Goal: Information Seeking & Learning: Learn about a topic

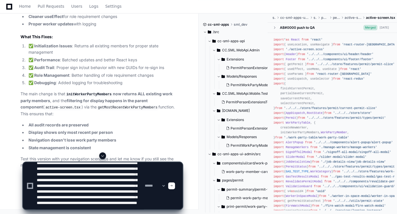
scroll to position [19, 0]
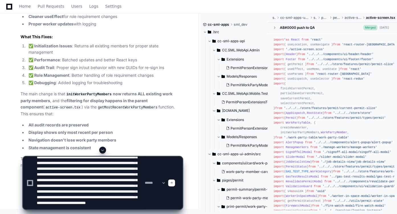
type textarea "**********"
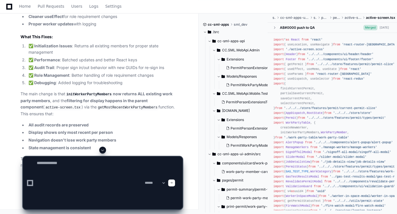
scroll to position [0, 0]
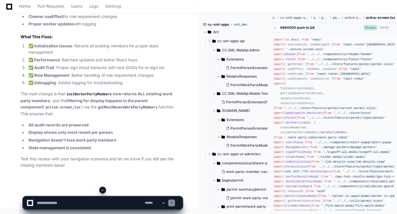
click at [102, 187] on button at bounding box center [102, 189] width 7 height 7
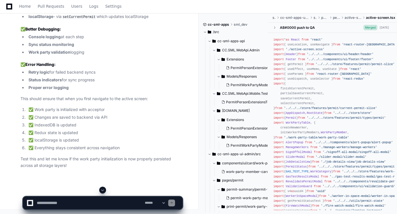
scroll to position [30532, 0]
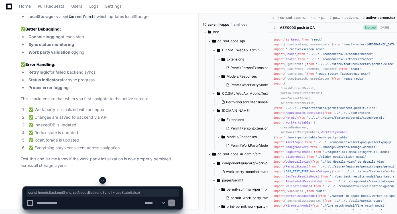
drag, startPoint x: 24, startPoint y: 57, endPoint x: 124, endPoint y: 56, distance: 100.5
copy div "const [needsBackendSync, setNeedsBackendSync] = useState ( false )"
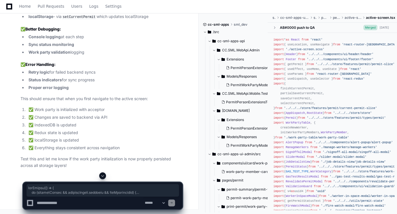
scroll to position [30703, 0]
drag, startPoint x: 23, startPoint y: 22, endPoint x: 103, endPoint y: 73, distance: 94.6
copy div "useEffect ( () => { if (currentPermit && currentPermit. acceptor && !isInitiali…"
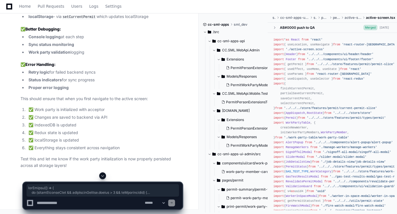
drag, startPoint x: 23, startPoint y: 49, endPoint x: 131, endPoint y: 122, distance: 130.3
copy div "lorEmipsu ( () => { do (sitamEtconseCtet && adipIscinGelitse. doeius > 4 && teM…"
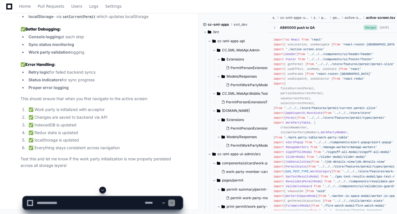
scroll to position [30919, 0]
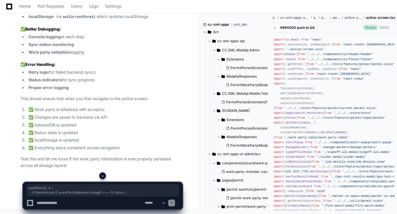
drag, startPoint x: 22, startPoint y: 51, endPoint x: 106, endPoint y: 173, distance: 147.8
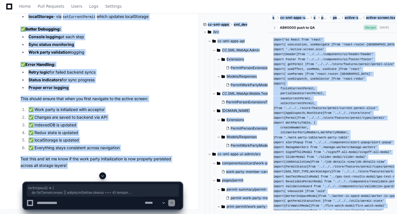
click at [106, 173] on div at bounding box center [103, 175] width 160 height 7
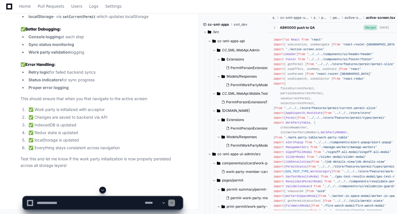
scroll to position [30920, 0]
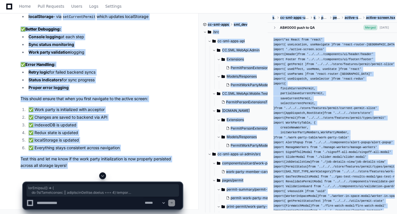
drag, startPoint x: 24, startPoint y: 50, endPoint x: 103, endPoint y: 173, distance: 146.2
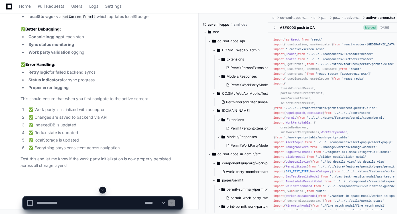
scroll to position [30927, 0]
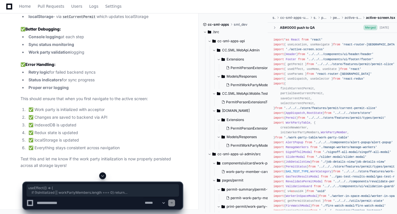
drag, startPoint x: 24, startPoint y: 43, endPoint x: 100, endPoint y: 165, distance: 143.7
copy div "lorEmipsu ( () => { do (!siTametconsec || adipIscinGelitse. doeius === 9 ) temp…"
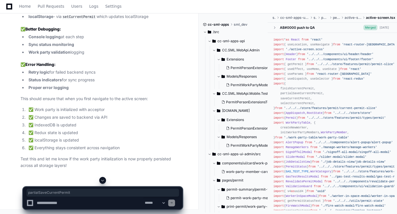
copy div "partialSaveCurrentPermit"
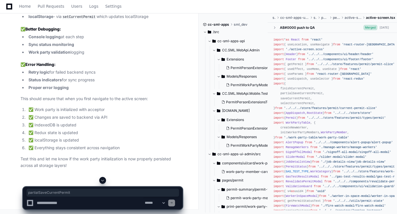
scroll to position [31146, 0]
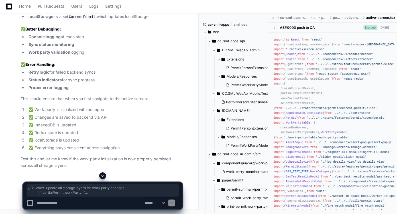
drag, startPoint x: 42, startPoint y: 87, endPoint x: 59, endPoint y: 153, distance: 68.2
copy div "// ALWAYS update all storage layers for work party changes if (partialPermit. w…"
drag, startPoint x: 24, startPoint y: 53, endPoint x: 31, endPoint y: 160, distance: 106.8
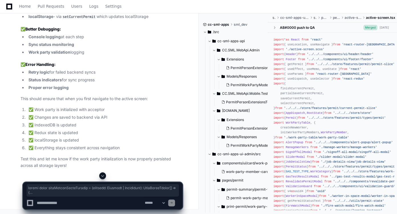
copy div "loremi dolor sitaMetconSecteTuradip = ( elitsedd : Eiusmodt | Incididunt ): Utl…"
